Goal: Check status: Check status

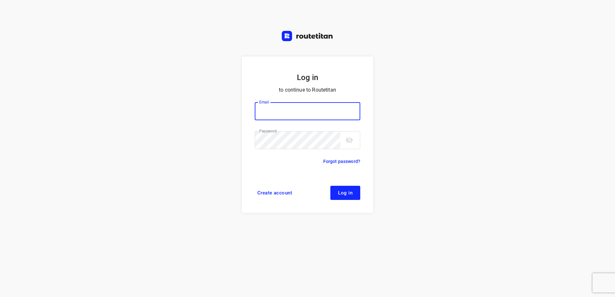
type input "horeca@kaddour.nl"
click at [348, 197] on button "Log in" at bounding box center [345, 193] width 30 height 14
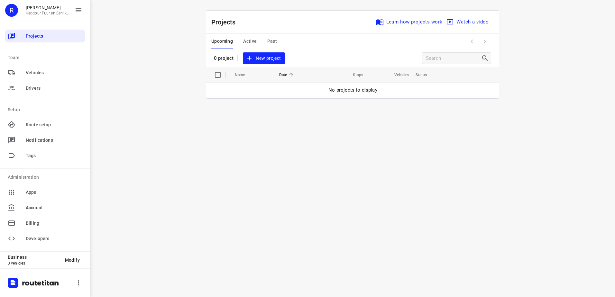
click at [268, 40] on span "Past" at bounding box center [272, 41] width 10 height 8
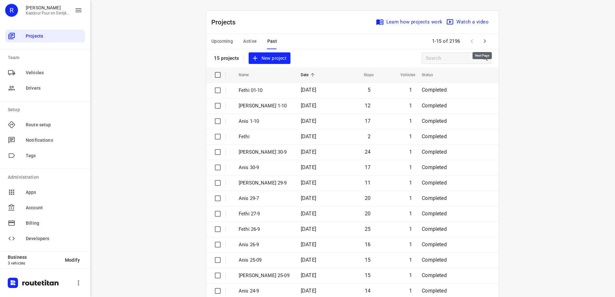
click at [484, 41] on icon "button" at bounding box center [485, 41] width 8 height 8
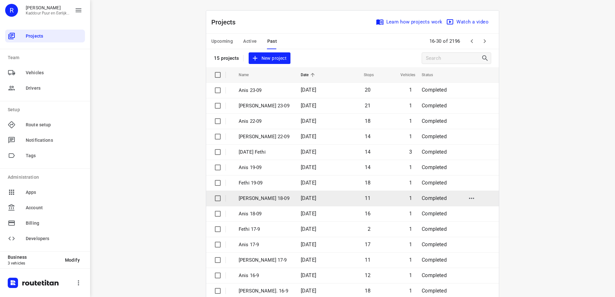
click at [332, 198] on td "18 Sep 2025" at bounding box center [315, 198] width 40 height 15
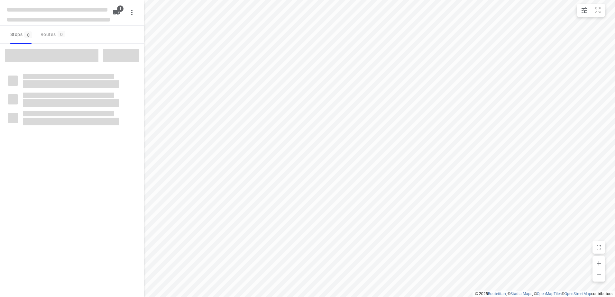
type input "distance"
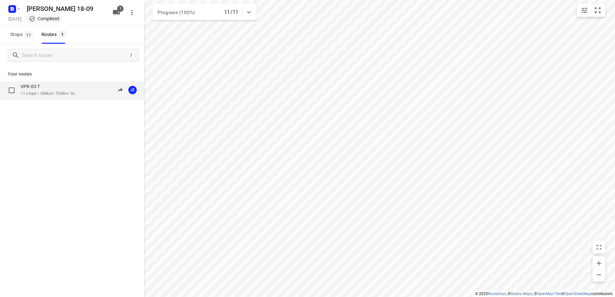
click at [45, 92] on p "11 stops • 288km • 7h38m • 9u" at bounding box center [48, 94] width 54 height 6
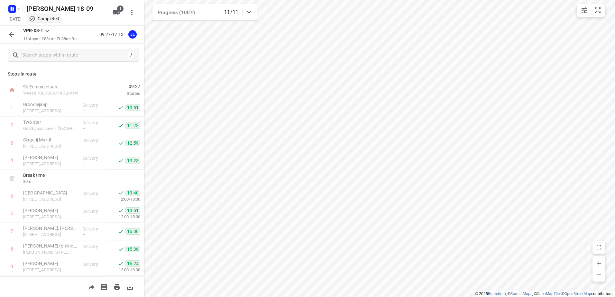
click at [20, 12] on div at bounding box center [13, 9] width 15 height 13
click at [19, 12] on button "button" at bounding box center [13, 9] width 13 height 10
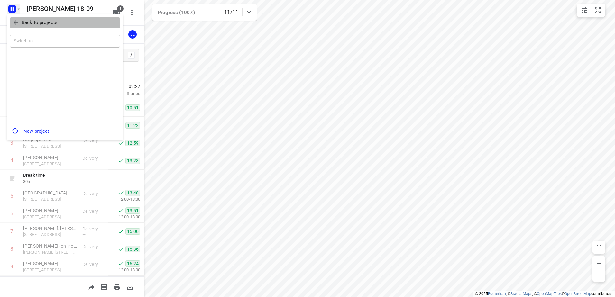
click at [26, 22] on p "Back to projects" at bounding box center [40, 22] width 36 height 7
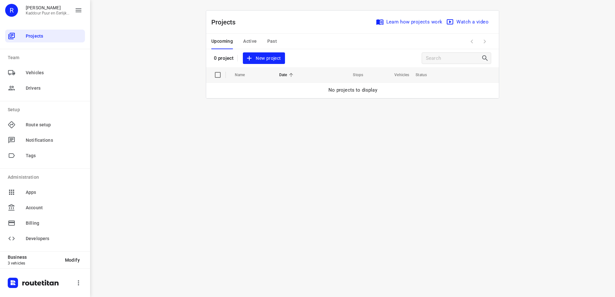
click at [324, 161] on div "i © 2025 Routetitan , © Stadia Maps , © OpenMapTiles © OpenStreetMap contributo…" at bounding box center [352, 148] width 525 height 297
click at [253, 38] on span "Active" at bounding box center [249, 41] width 13 height 8
click at [230, 40] on span "Upcoming" at bounding box center [222, 41] width 22 height 8
click at [244, 42] on span "Active" at bounding box center [249, 41] width 13 height 8
click at [229, 41] on span "Upcoming" at bounding box center [222, 41] width 22 height 8
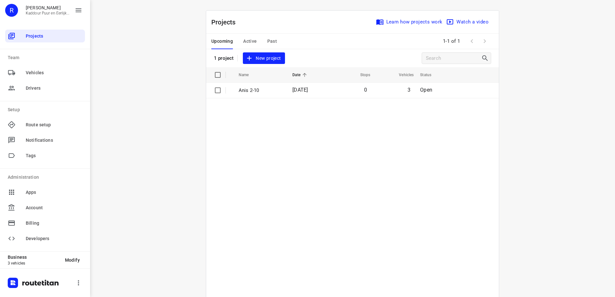
click at [382, 200] on table "Name Date Stops Vehicles Status Anis 2-10 02 Oct 2025 0 3 Open" at bounding box center [352, 198] width 292 height 262
click at [283, 152] on table "Name Date Stops Vehicles Status Anis 2-10 02 Oct 2025 0 3 Open" at bounding box center [352, 198] width 292 height 262
click at [247, 40] on span "Active" at bounding box center [249, 41] width 13 height 8
click at [252, 41] on span "Active" at bounding box center [249, 41] width 13 height 8
click at [218, 40] on span "Upcoming" at bounding box center [222, 41] width 22 height 8
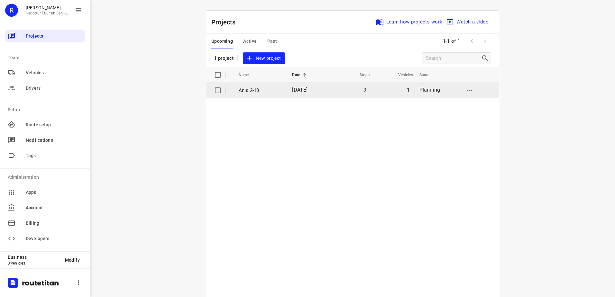
click at [269, 93] on p "Anis 2-10" at bounding box center [260, 90] width 44 height 7
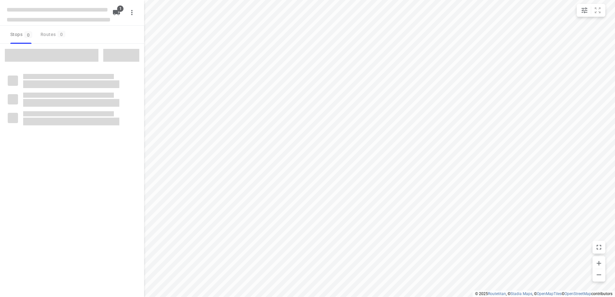
type input "distance"
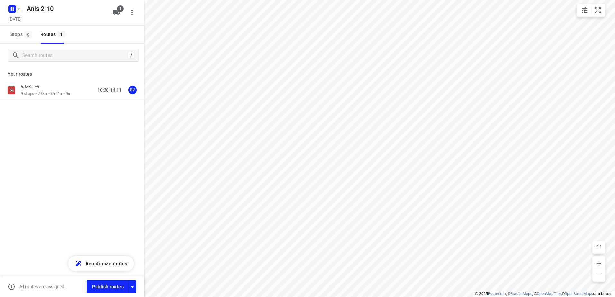
click at [45, 93] on p "9 stops • 78km • 3h41m • 9u" at bounding box center [46, 94] width 50 height 6
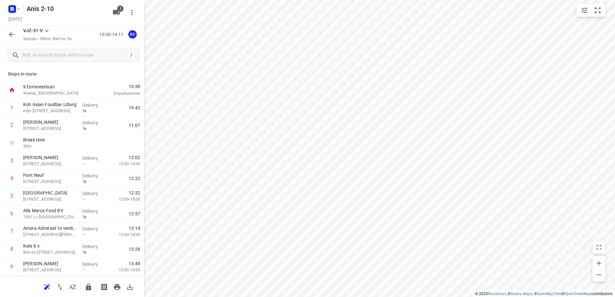
click at [12, 31] on icon "button" at bounding box center [12, 35] width 8 height 8
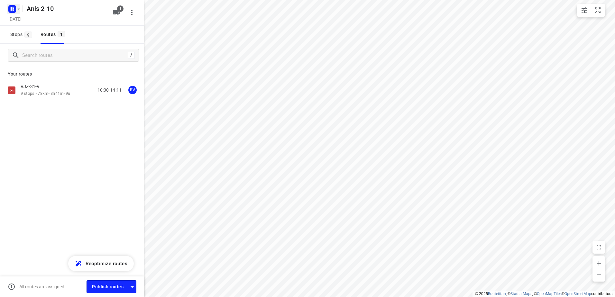
click at [11, 10] on icon "button" at bounding box center [12, 10] width 2 height 2
click at [27, 27] on button "Back to projects" at bounding box center [65, 22] width 110 height 11
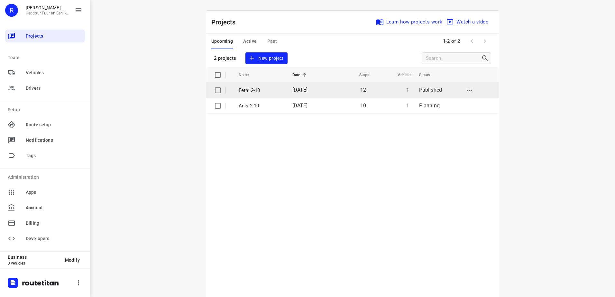
click at [299, 92] on span "[DATE]" at bounding box center [299, 90] width 15 height 6
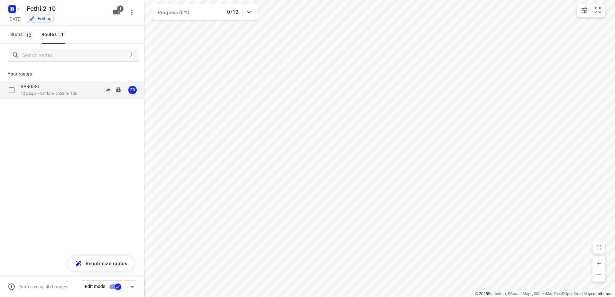
click at [32, 87] on p "VPR-03-T" at bounding box center [32, 87] width 23 height 6
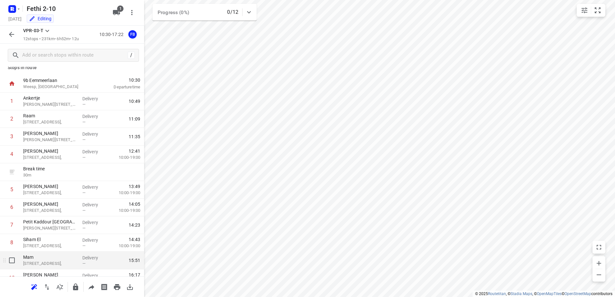
scroll to position [6, 0]
click at [15, 31] on icon "button" at bounding box center [12, 35] width 8 height 8
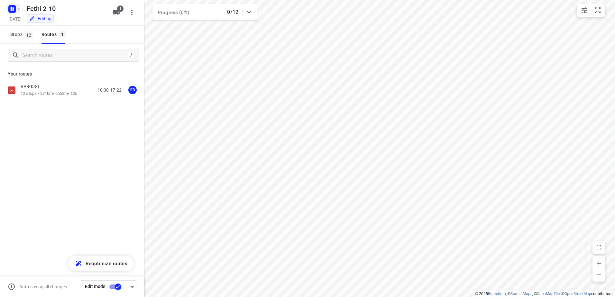
click at [17, 9] on icon "button" at bounding box center [18, 8] width 5 height 5
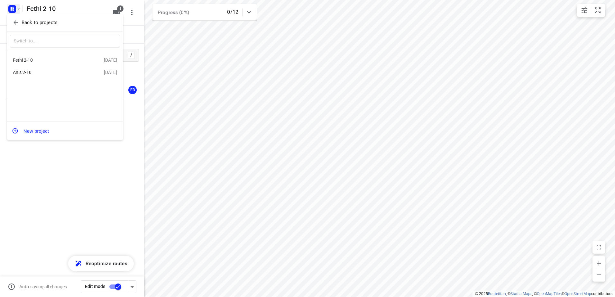
click at [43, 73] on div "Anis 2-10" at bounding box center [50, 72] width 74 height 5
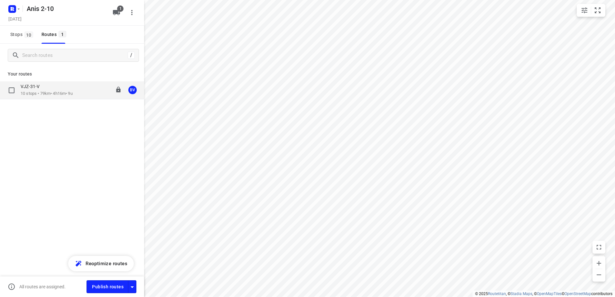
click at [49, 84] on div "VJZ-31-V" at bounding box center [47, 87] width 52 height 7
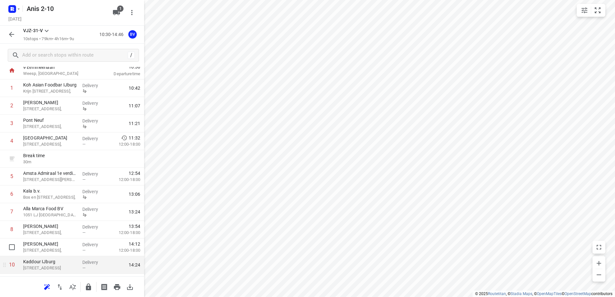
scroll to position [35, 0]
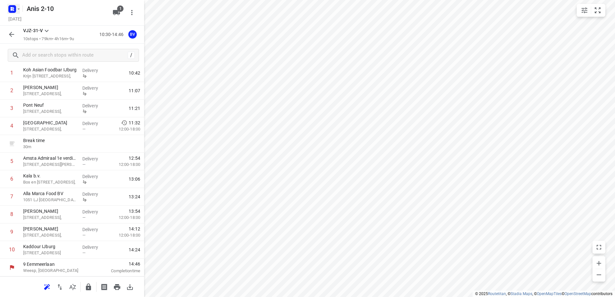
click at [12, 8] on icon "button" at bounding box center [12, 8] width 2 height 2
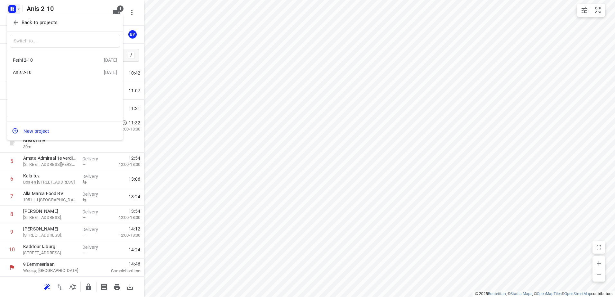
click at [39, 56] on div "Fethi 2-10" at bounding box center [58, 60] width 91 height 8
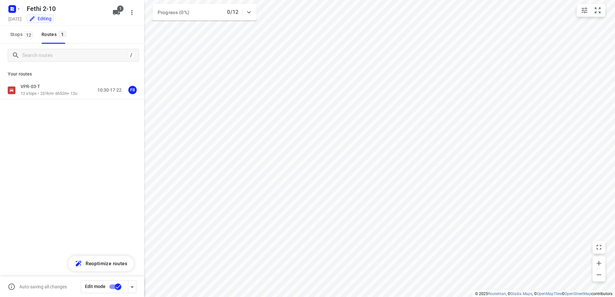
click at [44, 82] on div "VPR-03-T 12 stops • 231km • 6h52m • 12u 10:30-17:22 FB" at bounding box center [72, 90] width 144 height 18
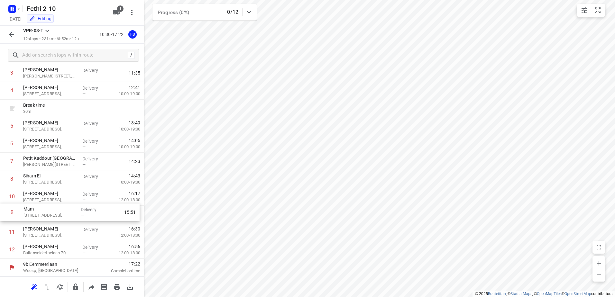
scroll to position [70, 0]
drag, startPoint x: 67, startPoint y: 264, endPoint x: 68, endPoint y: 189, distance: 74.6
click at [68, 189] on div "1 Ankertje [STREET_ADDRESS], Delivery — 10:49 2 Raam [STREET_ADDRESS], Delivery…" at bounding box center [72, 144] width 144 height 230
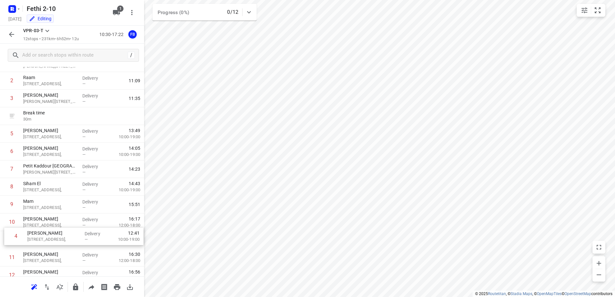
scroll to position [46, 0]
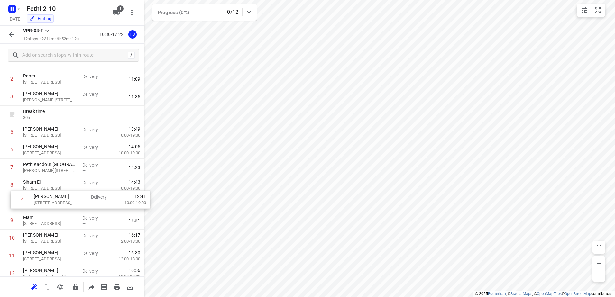
drag, startPoint x: 85, startPoint y: 155, endPoint x: 95, endPoint y: 204, distance: 50.6
click at [95, 204] on div "1 Ankertje [STREET_ADDRESS], Delivery — 10:49 2 Raam [STREET_ADDRESS], Delivery…" at bounding box center [72, 168] width 144 height 230
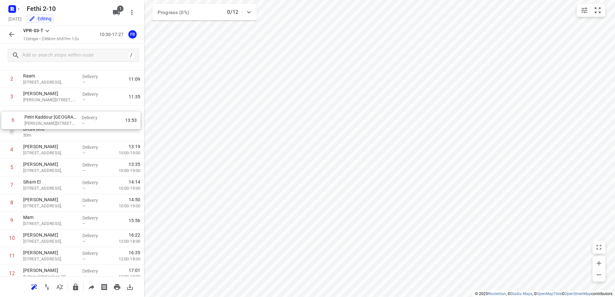
drag, startPoint x: 64, startPoint y: 171, endPoint x: 65, endPoint y: 117, distance: 53.4
click at [65, 117] on div "1 [GEOGRAPHIC_DATA][STREET_ADDRESS], Delivery — 10:49 2 Raam [STREET_ADDRESS], …" at bounding box center [72, 168] width 144 height 230
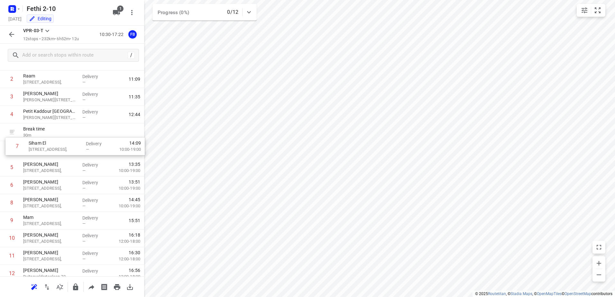
drag, startPoint x: 59, startPoint y: 184, endPoint x: 64, endPoint y: 142, distance: 41.8
click at [64, 142] on div "1 Ankertje [STREET_ADDRESS], Delivery — 10:49 2 Raam [STREET_ADDRESS], Delivery…" at bounding box center [72, 168] width 144 height 230
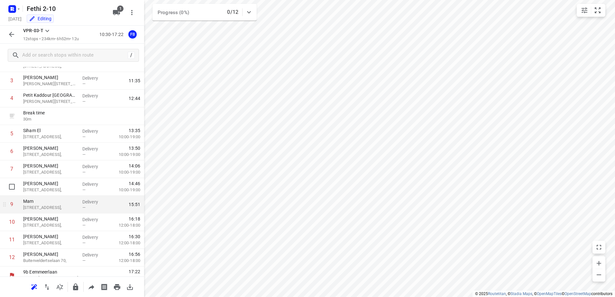
scroll to position [70, 0]
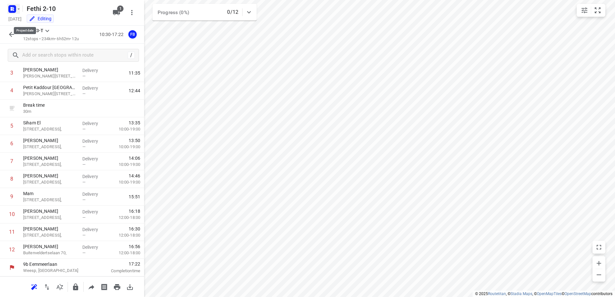
click at [12, 10] on icon "button" at bounding box center [12, 10] width 2 height 2
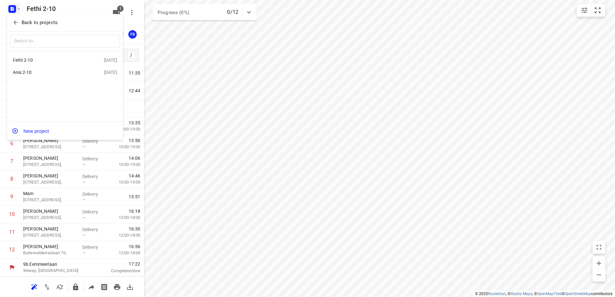
click at [49, 78] on div "Anis 2-10 [DATE]" at bounding box center [65, 72] width 116 height 13
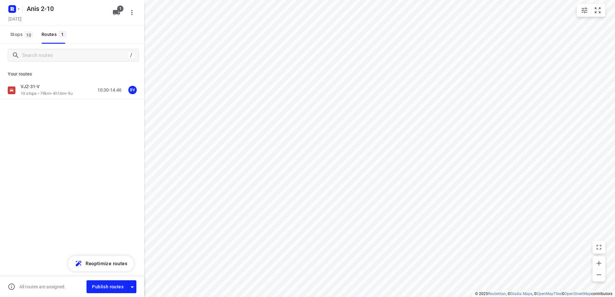
click at [51, 90] on div "VJZ-31-V" at bounding box center [47, 87] width 52 height 7
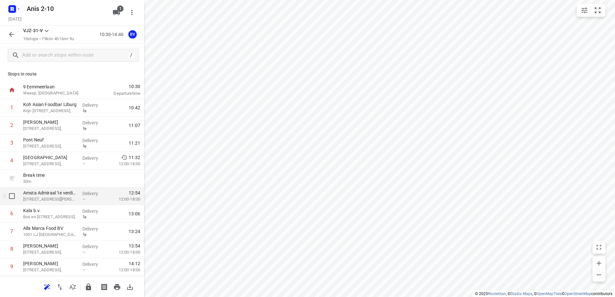
click at [90, 192] on p "Delivery" at bounding box center [94, 193] width 24 height 6
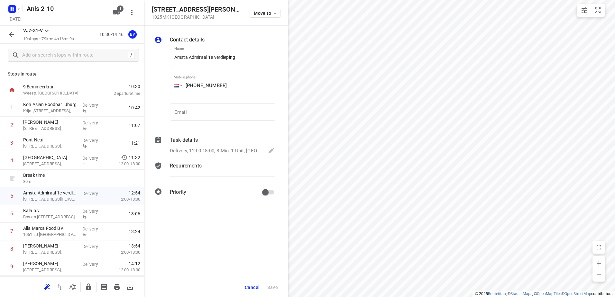
click at [201, 143] on div "Task details" at bounding box center [222, 140] width 105 height 8
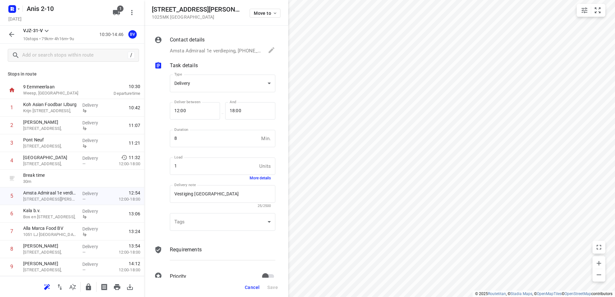
click at [255, 290] on button "Cancel" at bounding box center [252, 288] width 20 height 12
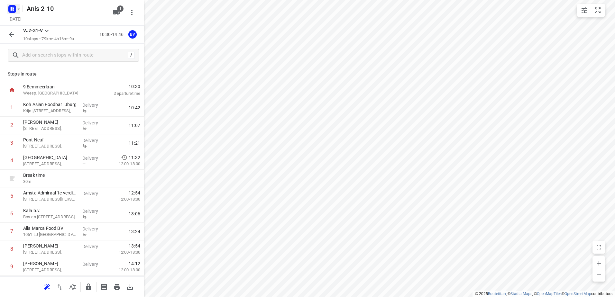
click at [14, 13] on icon "button" at bounding box center [12, 9] width 10 height 10
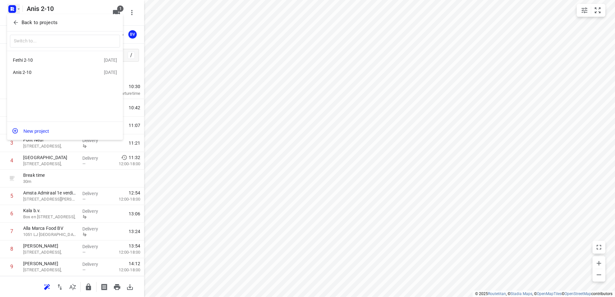
click at [42, 59] on div "Fethi 2-10" at bounding box center [50, 60] width 74 height 5
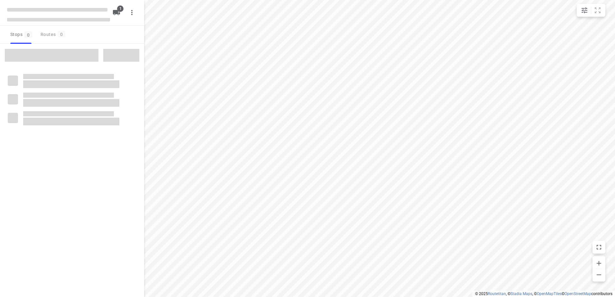
type input "distance"
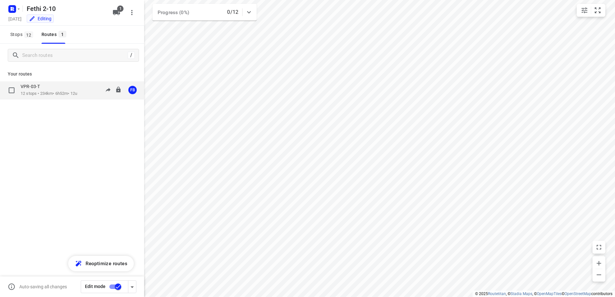
click at [57, 89] on div "VPR-03-T" at bounding box center [49, 87] width 57 height 7
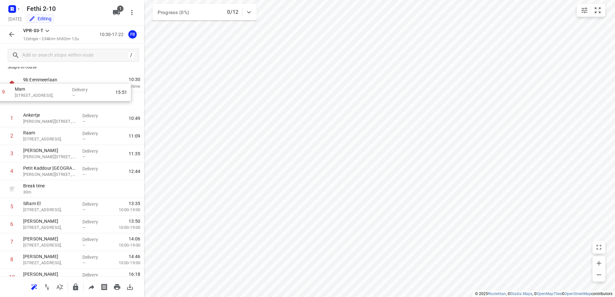
scroll to position [1, 0]
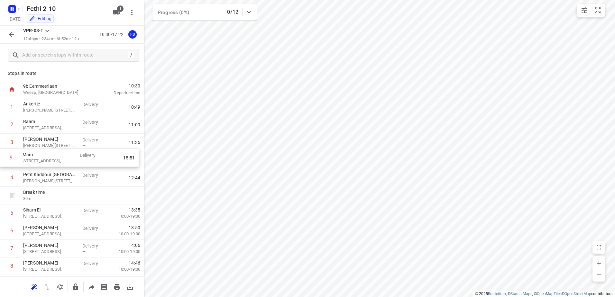
drag, startPoint x: 85, startPoint y: 201, endPoint x: 83, endPoint y: 148, distance: 52.8
click at [83, 148] on div "1 Ankertje [STREET_ADDRESS], Delivery — 10:49 2 Raam [STREET_ADDRESS], Delivery…" at bounding box center [72, 213] width 144 height 230
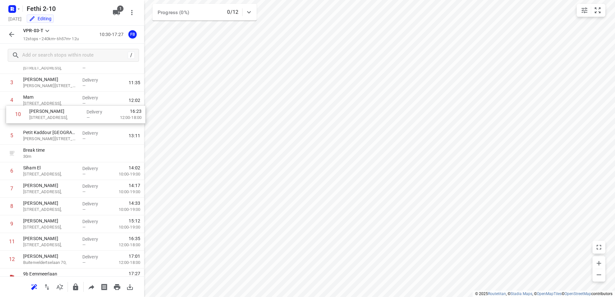
scroll to position [58, 0]
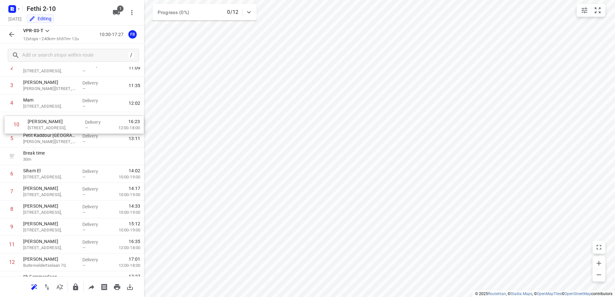
drag, startPoint x: 75, startPoint y: 217, endPoint x: 79, endPoint y: 120, distance: 96.8
click at [79, 120] on div "1 Ankertje [STREET_ADDRESS], Delivery — 10:49 2 Raam [STREET_ADDRESS], Delivery…" at bounding box center [72, 156] width 144 height 230
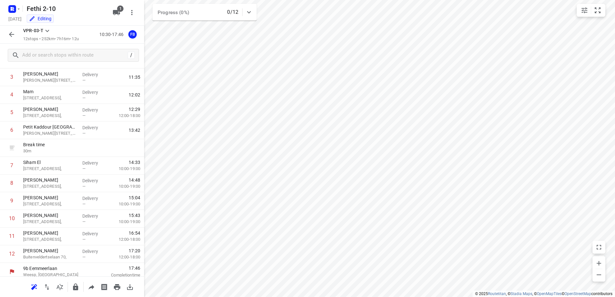
scroll to position [70, 0]
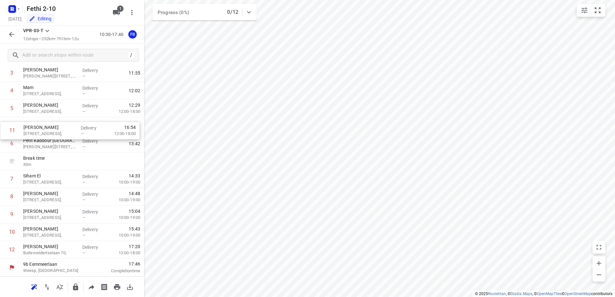
drag, startPoint x: 57, startPoint y: 233, endPoint x: 58, endPoint y: 129, distance: 104.8
click at [58, 129] on div "1 [GEOGRAPHIC_DATA][STREET_ADDRESS], Delivery — 10:49 2 Raam [STREET_ADDRESS], …" at bounding box center [72, 144] width 144 height 230
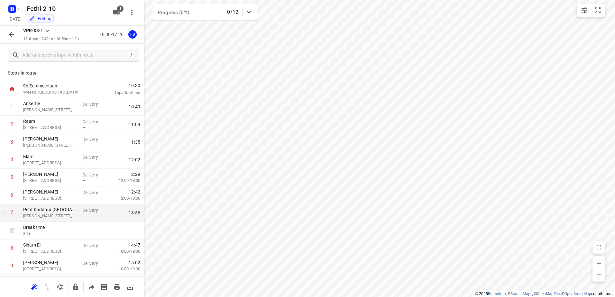
scroll to position [0, 0]
drag, startPoint x: 67, startPoint y: 119, endPoint x: 71, endPoint y: 196, distance: 77.5
click at [71, 196] on div "1 Ankertje [STREET_ADDRESS], Delivery — 10:49 2 Raam [STREET_ADDRESS], Delivery…" at bounding box center [72, 214] width 144 height 230
drag, startPoint x: 71, startPoint y: 196, endPoint x: 73, endPoint y: 123, distance: 73.0
click at [73, 123] on div "1 Ankertje [STREET_ADDRESS], Delivery — 10:49 2 Kaddour Osdorp [STREET_ADDRESS]…" at bounding box center [72, 214] width 144 height 230
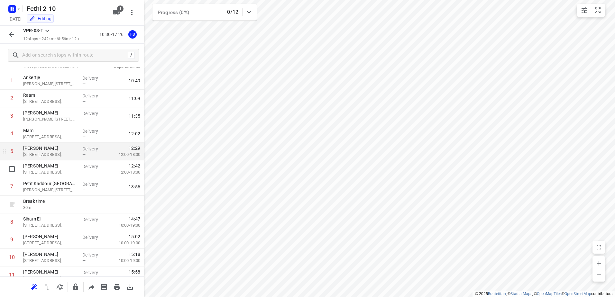
scroll to position [32, 0]
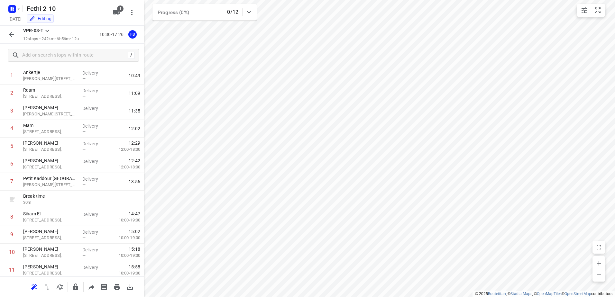
click at [17, 35] on button "button" at bounding box center [11, 34] width 13 height 13
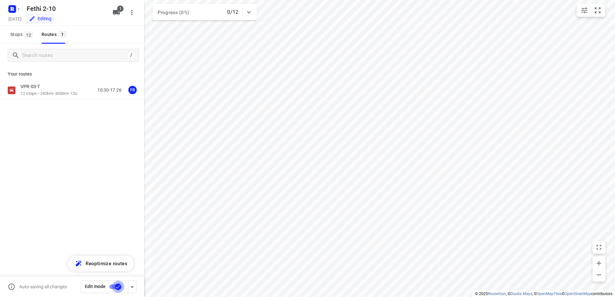
click at [114, 292] on input "checkbox" at bounding box center [118, 287] width 37 height 12
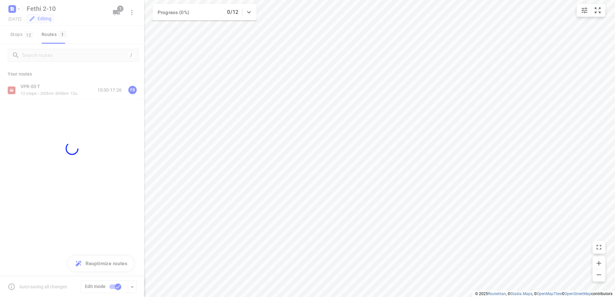
checkbox input "false"
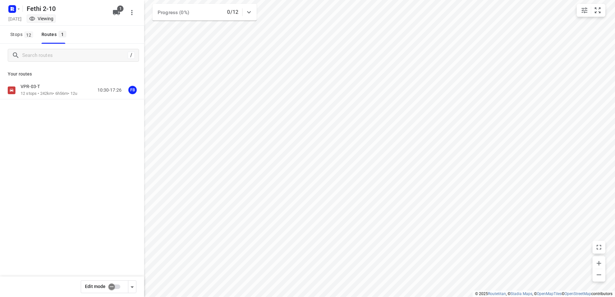
click at [9, 10] on rect "button" at bounding box center [12, 9] width 8 height 8
click at [33, 22] on p "Back to projects" at bounding box center [40, 22] width 36 height 7
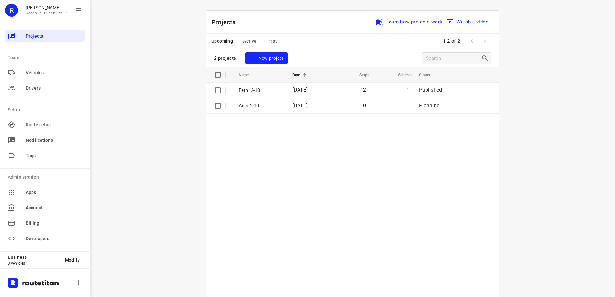
click at [279, 116] on table "Name Date Stops Vehicles Status Fethi 2-10 [DATE] 12 1 Published Anis 2-10 [DAT…" at bounding box center [352, 198] width 292 height 262
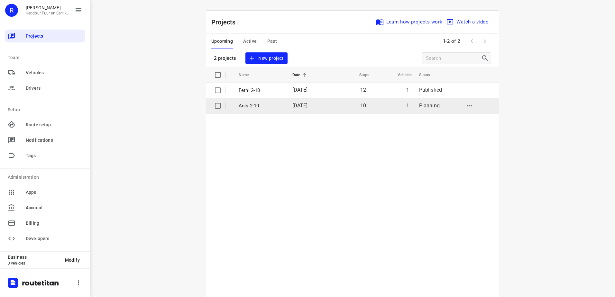
click at [278, 111] on td "Anis 2-10" at bounding box center [259, 105] width 55 height 15
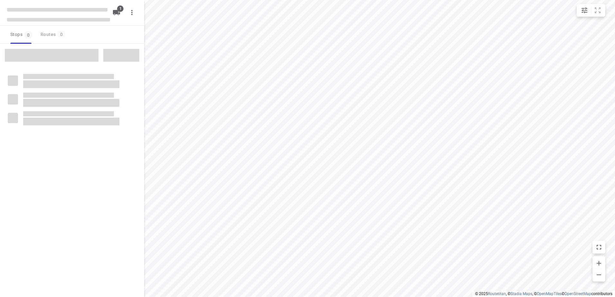
type input "distance"
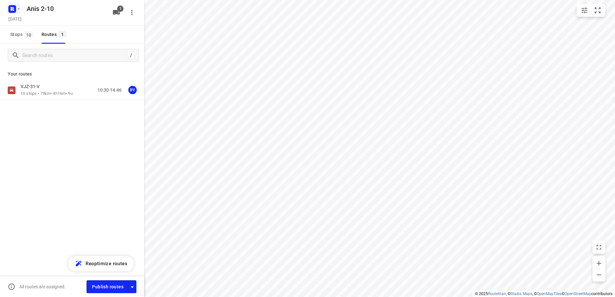
click at [18, 11] on icon "button" at bounding box center [18, 8] width 5 height 5
click at [25, 18] on button "Back to projects" at bounding box center [65, 22] width 110 height 11
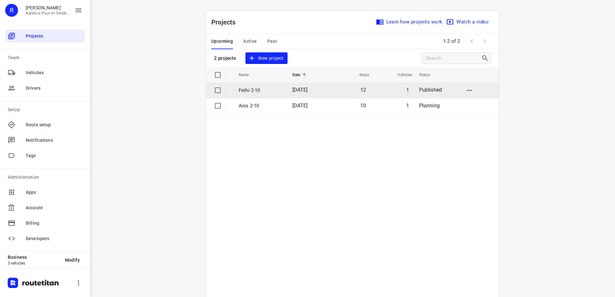
click at [263, 96] on td "Fethi 2-10" at bounding box center [259, 90] width 55 height 15
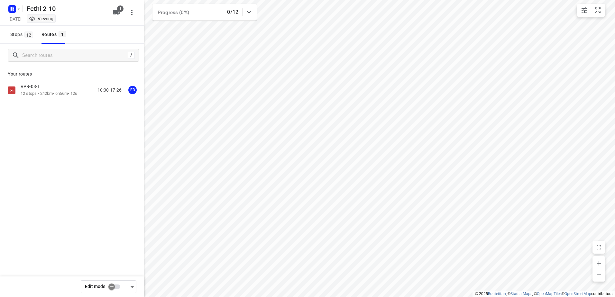
click at [60, 93] on p "12 stops • 242km • 6h56m • 12u" at bounding box center [49, 94] width 57 height 6
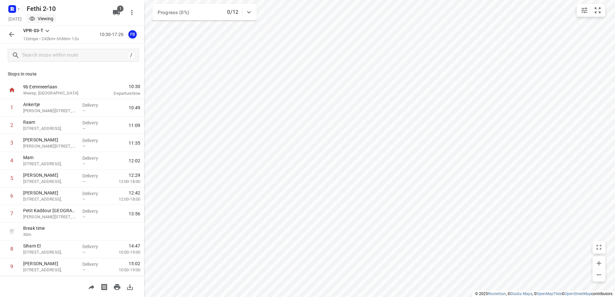
click at [10, 30] on button "button" at bounding box center [11, 34] width 13 height 13
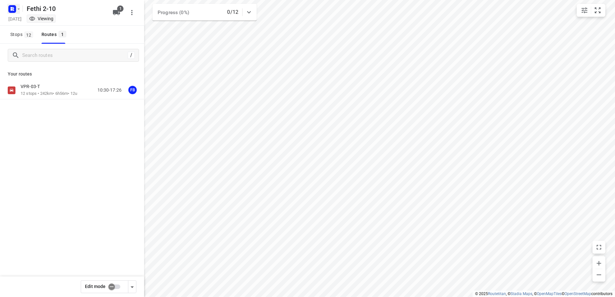
click at [11, 6] on rect "button" at bounding box center [12, 9] width 8 height 8
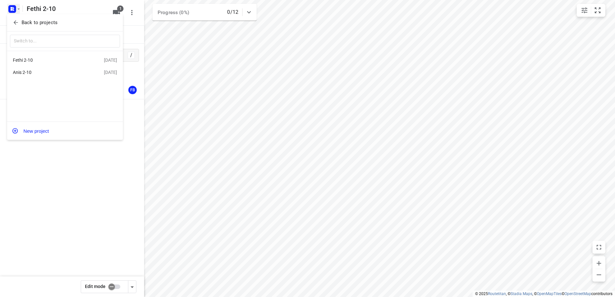
click at [48, 79] on div "Anis 2-10 [DATE]" at bounding box center [65, 72] width 116 height 13
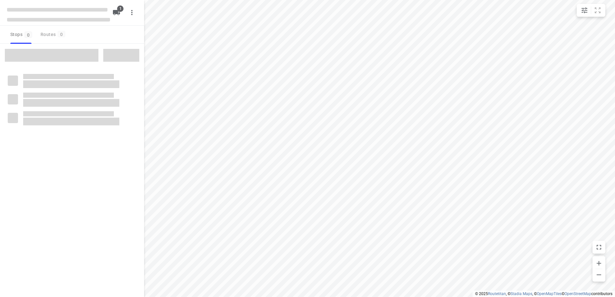
type input "distance"
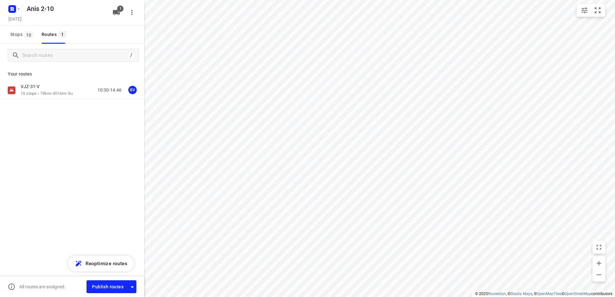
click at [50, 98] on div "VJZ-31-V 10 stops • 79km • 4h16m • 9u 10:30-14:46 BV" at bounding box center [72, 90] width 144 height 18
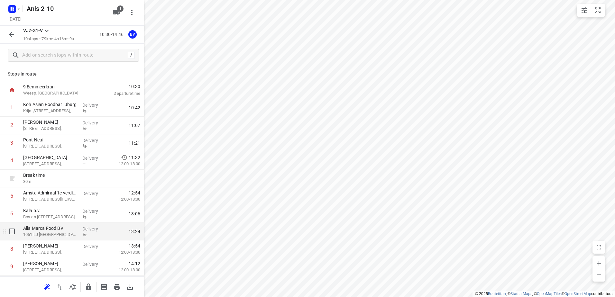
click at [87, 236] on div at bounding box center [94, 234] width 24 height 5
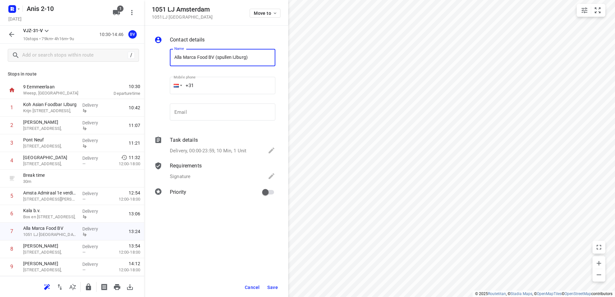
type input "Alla Marca Food BV (spullen IJburg)"
click at [271, 289] on span "Save" at bounding box center [272, 287] width 11 height 5
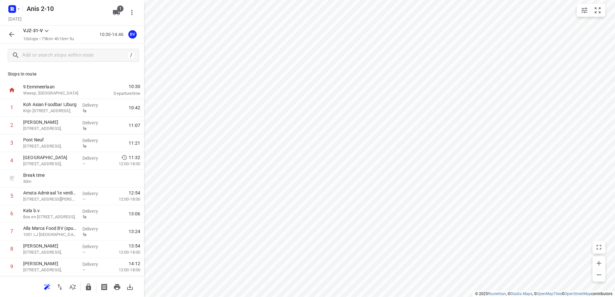
click at [12, 33] on icon "button" at bounding box center [11, 34] width 5 height 5
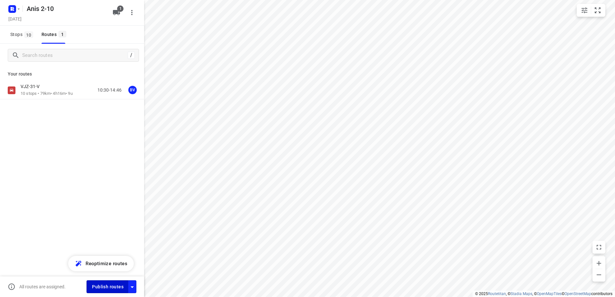
click at [105, 285] on span "Publish routes" at bounding box center [107, 287] width 31 height 8
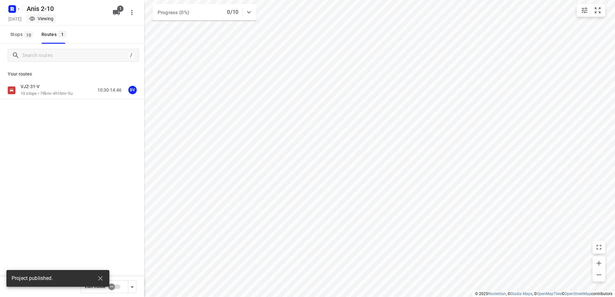
click at [10, 7] on rect "button" at bounding box center [12, 9] width 8 height 8
click at [30, 22] on p "Back to projects" at bounding box center [40, 22] width 36 height 7
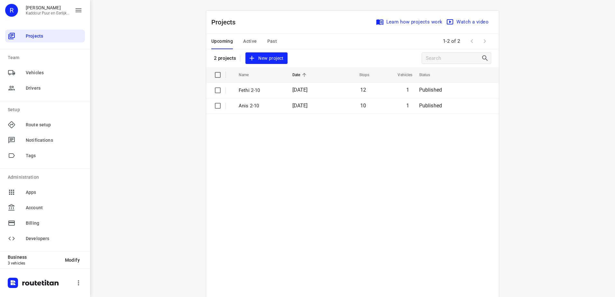
click at [268, 47] on button "Past" at bounding box center [272, 41] width 10 height 15
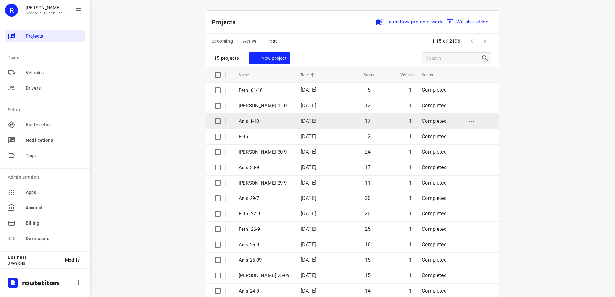
click at [264, 124] on p "Anis 1-10" at bounding box center [264, 121] width 52 height 7
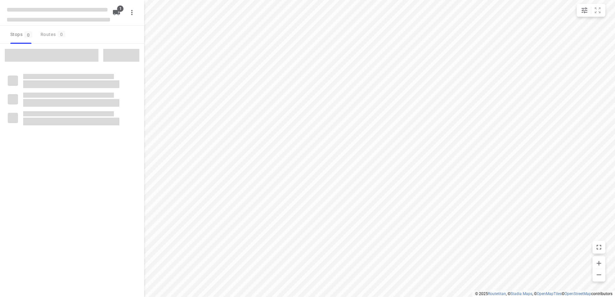
type input "distance"
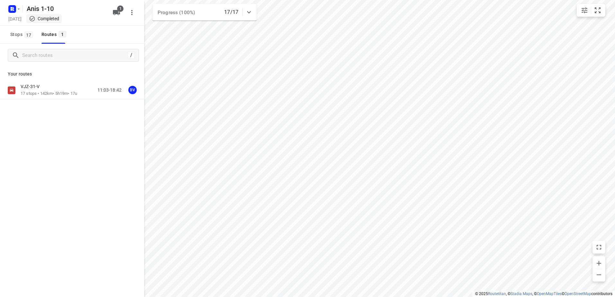
click at [60, 94] on p "17 stops • 142km • 5h19m • 17u" at bounding box center [49, 94] width 57 height 6
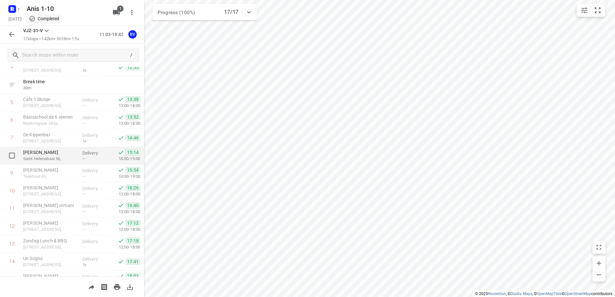
scroll to position [96, 0]
click at [89, 150] on p "Delivery" at bounding box center [94, 150] width 24 height 6
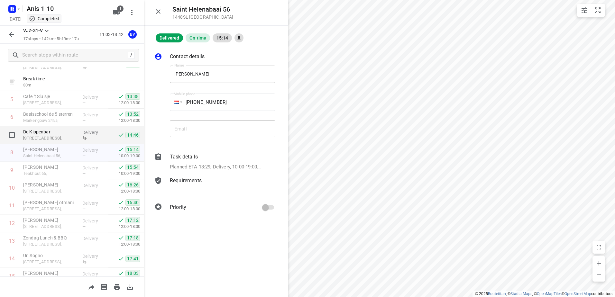
click at [87, 130] on p "Delivery" at bounding box center [94, 132] width 24 height 6
click at [206, 188] on div "Signature" at bounding box center [222, 190] width 105 height 7
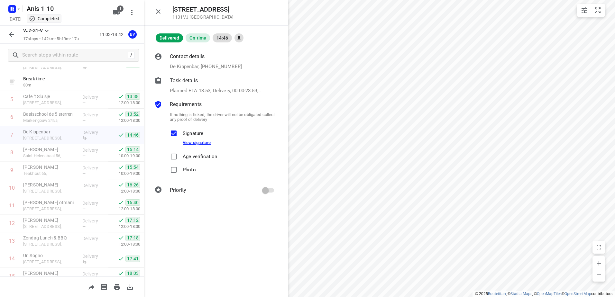
click at [196, 142] on link "View signature" at bounding box center [197, 142] width 28 height 5
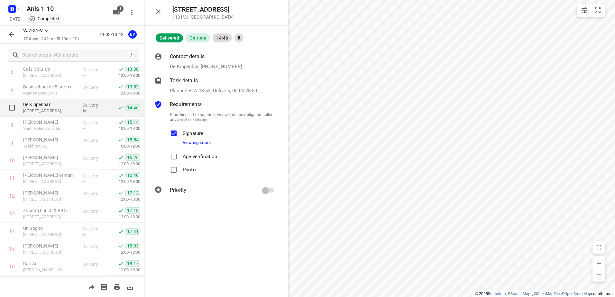
scroll to position [158, 0]
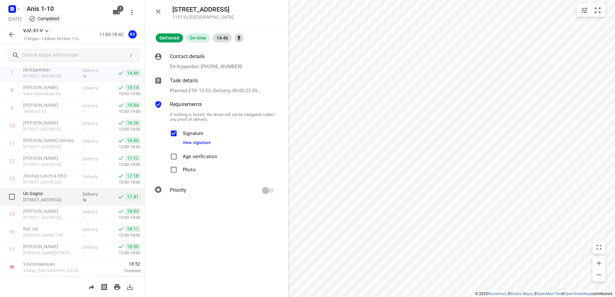
click at [99, 193] on p "Delivery" at bounding box center [94, 194] width 24 height 6
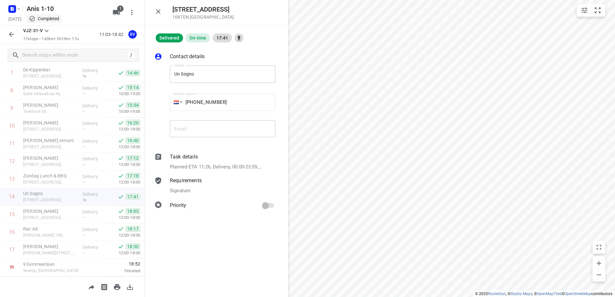
click at [190, 159] on p "Task details" at bounding box center [184, 157] width 28 height 8
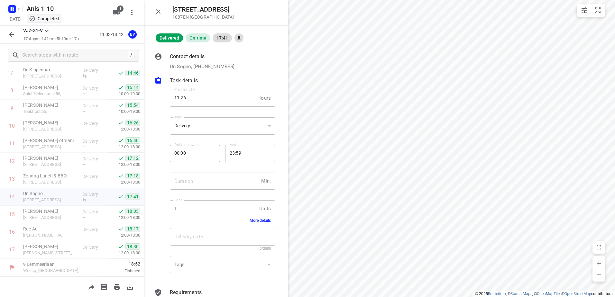
click at [192, 66] on p "Un Sogno, [PHONE_NUMBER]" at bounding box center [202, 66] width 65 height 7
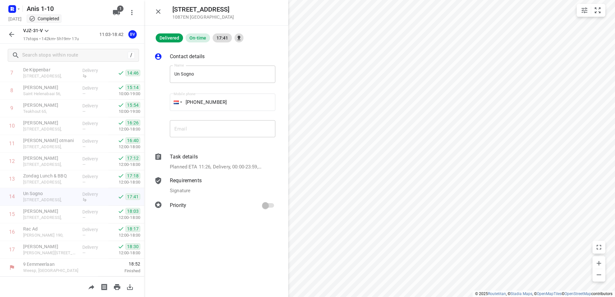
click at [189, 175] on div "Contact details Name Un Sogno Name Mobile phone [PHONE_NUMBER] ​ Email Email Ta…" at bounding box center [216, 131] width 144 height 179
click at [189, 177] on div "Contact details Name Un Sogno Name Mobile phone [PHONE_NUMBER] ​ Email Email Ta…" at bounding box center [216, 131] width 144 height 179
drag, startPoint x: 189, startPoint y: 177, endPoint x: 188, endPoint y: 181, distance: 3.9
click at [188, 181] on p "Requirements" at bounding box center [186, 181] width 32 height 8
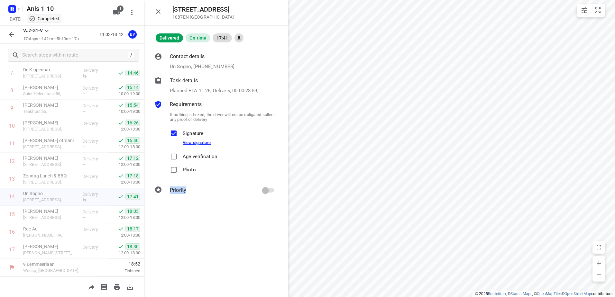
click at [188, 142] on link "View signature" at bounding box center [197, 142] width 28 height 5
click at [157, 12] on icon "button" at bounding box center [158, 11] width 4 height 4
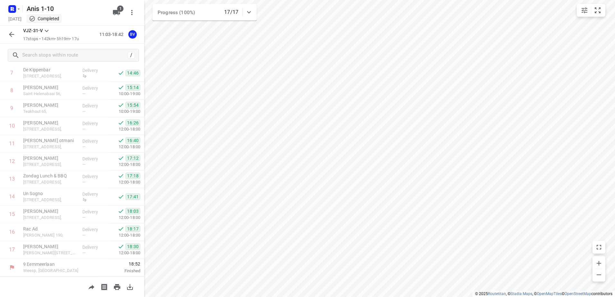
drag, startPoint x: 7, startPoint y: 29, endPoint x: 10, endPoint y: 24, distance: 4.9
click at [7, 30] on div at bounding box center [11, 34] width 13 height 13
click at [10, 5] on rect "button" at bounding box center [12, 9] width 8 height 8
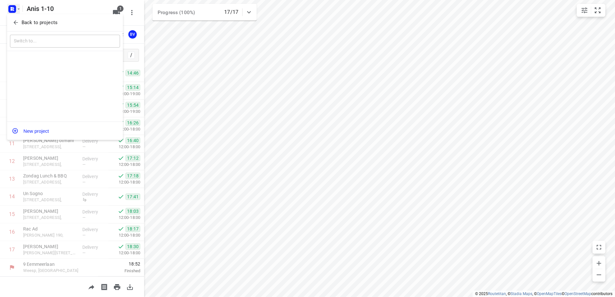
click at [22, 17] on button "Back to projects" at bounding box center [65, 22] width 110 height 11
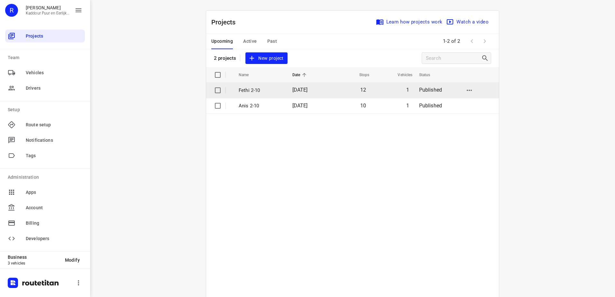
click at [269, 91] on p "Fethi 2-10" at bounding box center [260, 90] width 44 height 7
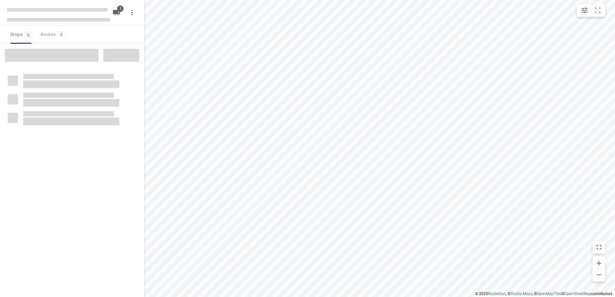
type input "distance"
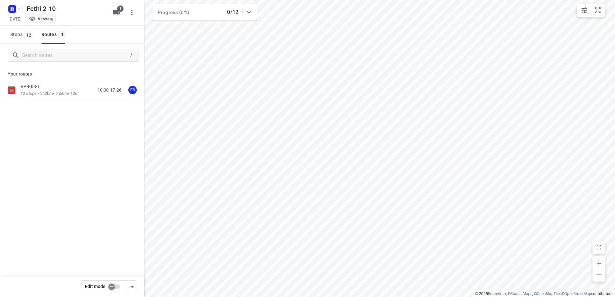
click at [42, 92] on p "12 stops • 242km • 6h56m • 12u" at bounding box center [49, 94] width 57 height 6
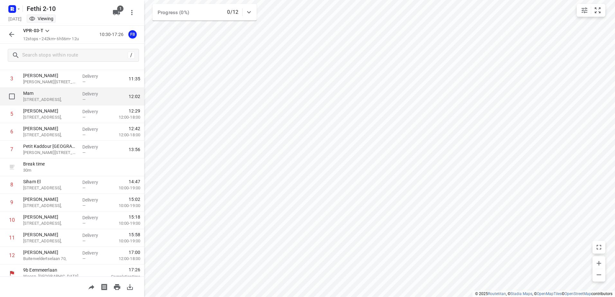
scroll to position [70, 0]
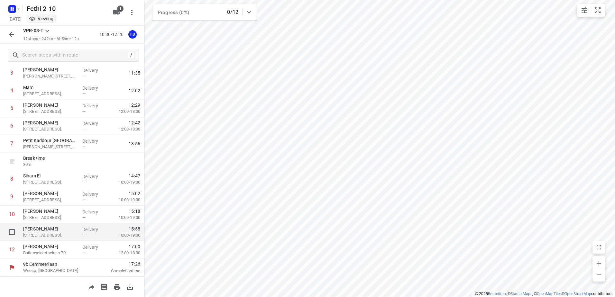
click at [77, 228] on div "[PERSON_NAME] [STREET_ADDRESS]," at bounding box center [50, 232] width 59 height 18
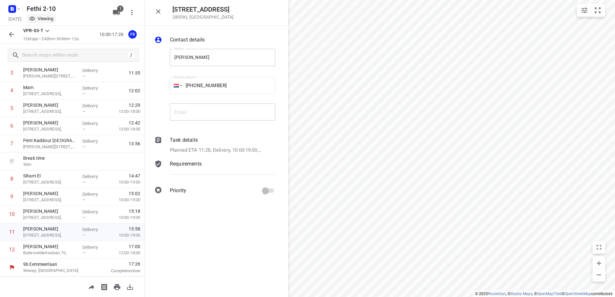
click at [158, 8] on icon "button" at bounding box center [158, 12] width 8 height 8
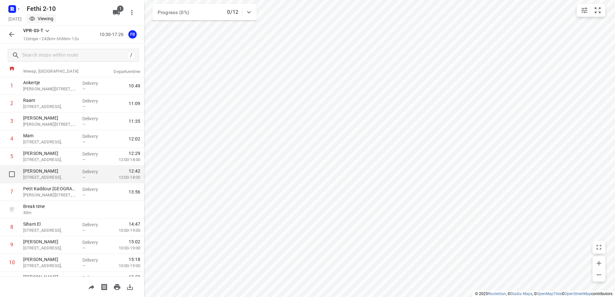
scroll to position [0, 0]
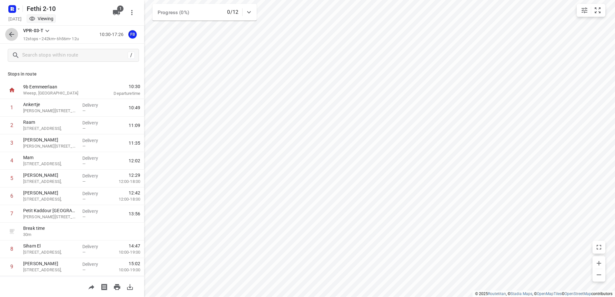
click at [11, 39] on button "button" at bounding box center [11, 34] width 13 height 13
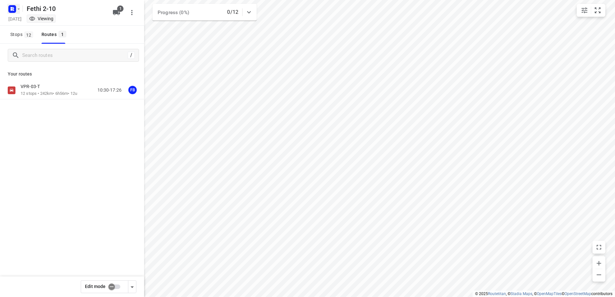
click at [12, 6] on rect "button" at bounding box center [12, 9] width 8 height 8
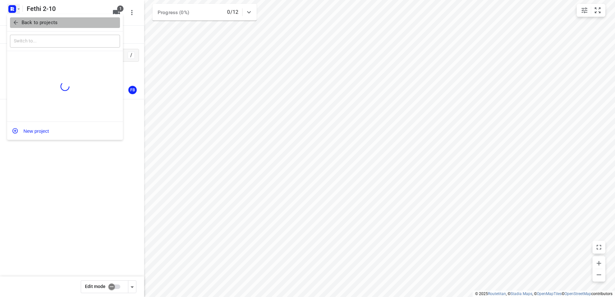
click at [41, 24] on p "Back to projects" at bounding box center [40, 22] width 36 height 7
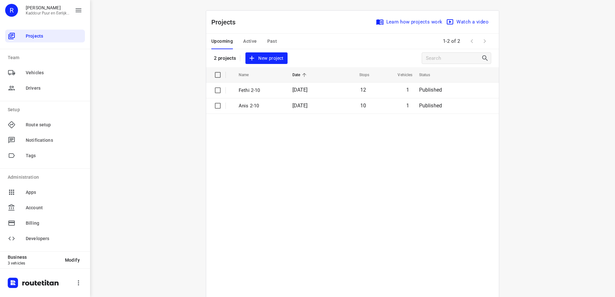
click at [353, 208] on table "Name Date Stops Vehicles Status Fethi 2-10 [DATE] 12 1 Published Anis 2-10 [DAT…" at bounding box center [352, 198] width 292 height 262
click at [162, 157] on div "i © 2025 Routetitan , © Stadia Maps , © OpenMapTiles © OpenStreetMap contributo…" at bounding box center [352, 148] width 525 height 297
